Goal: Browse casually

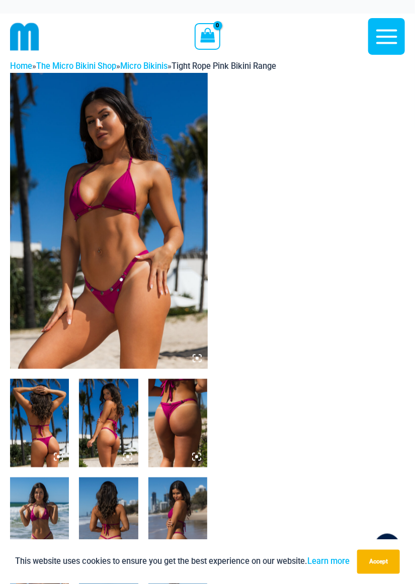
click at [130, 270] on img at bounding box center [109, 221] width 198 height 296
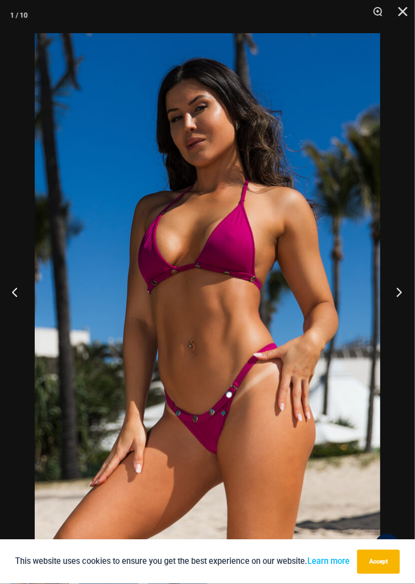
click at [398, 293] on button "Next" at bounding box center [396, 292] width 38 height 50
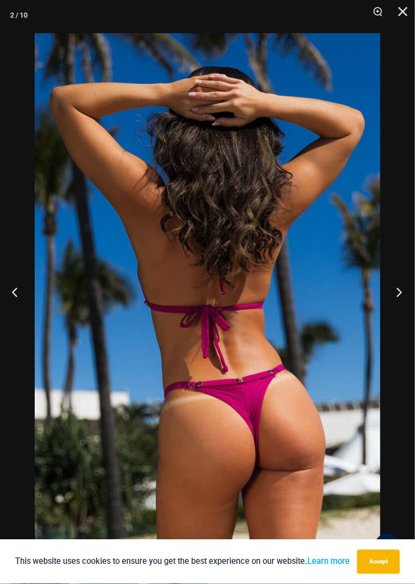
click at [391, 300] on button "Next" at bounding box center [396, 292] width 38 height 50
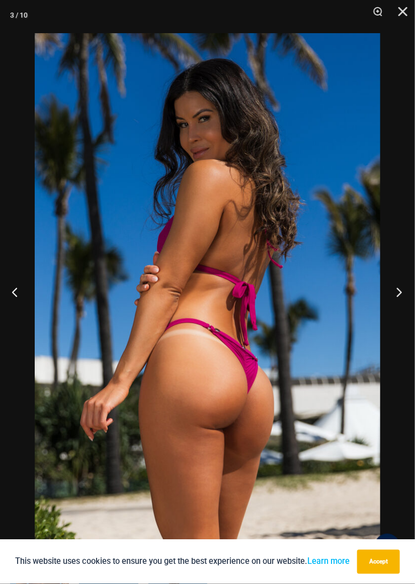
click at [393, 293] on button "Next" at bounding box center [396, 292] width 38 height 50
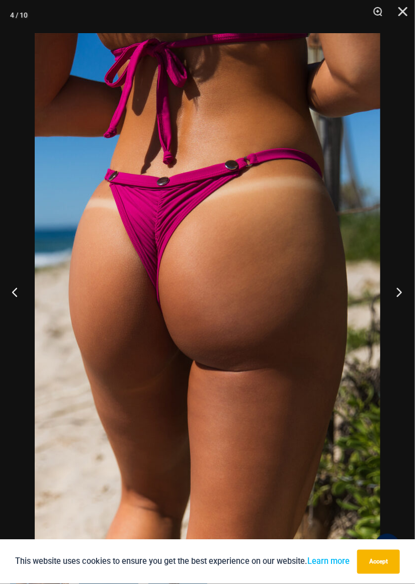
click at [393, 294] on button "Next" at bounding box center [396, 292] width 38 height 50
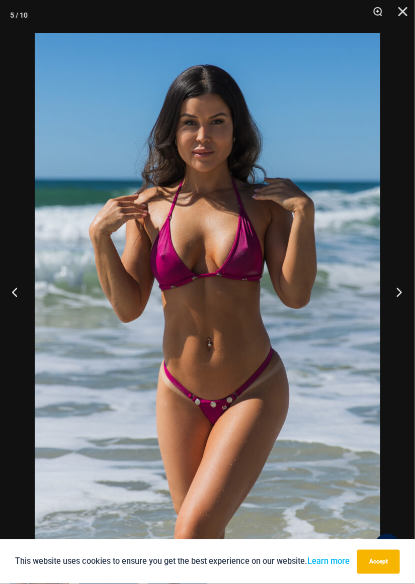
click at [390, 290] on button "Next" at bounding box center [396, 292] width 38 height 50
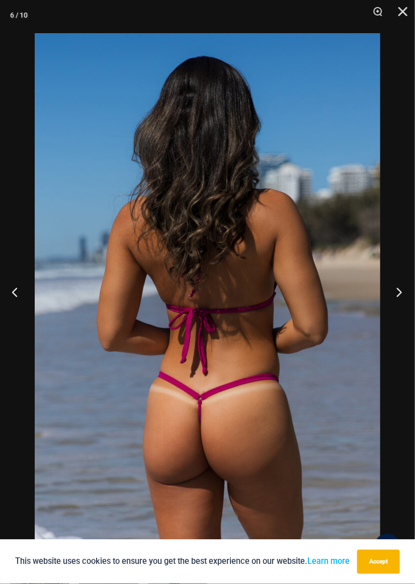
click at [392, 294] on button "Next" at bounding box center [396, 292] width 38 height 50
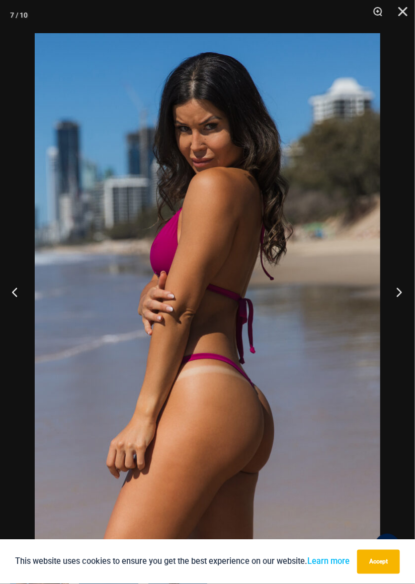
click at [388, 291] on button "Next" at bounding box center [396, 292] width 38 height 50
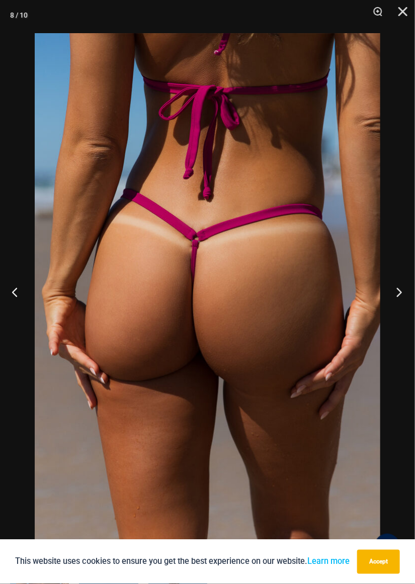
click at [391, 290] on button "Next" at bounding box center [396, 292] width 38 height 50
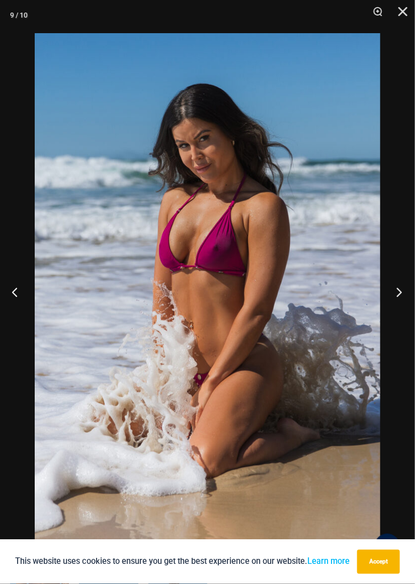
click at [393, 292] on button "Next" at bounding box center [396, 292] width 38 height 50
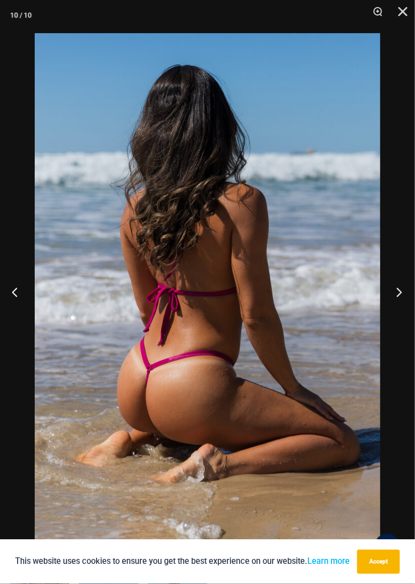
click at [397, 292] on button "Next" at bounding box center [396, 292] width 38 height 50
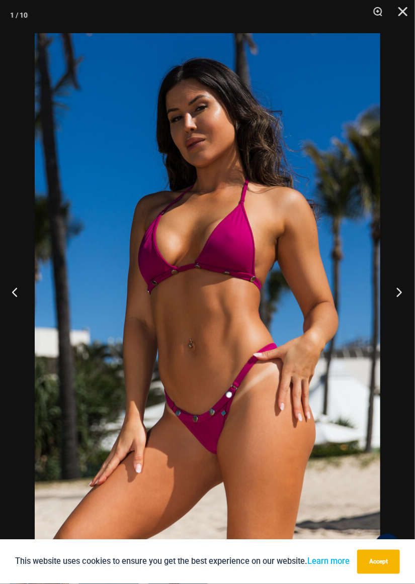
click at [395, 290] on button "Next" at bounding box center [396, 292] width 38 height 50
